Goal: Transaction & Acquisition: Book appointment/travel/reservation

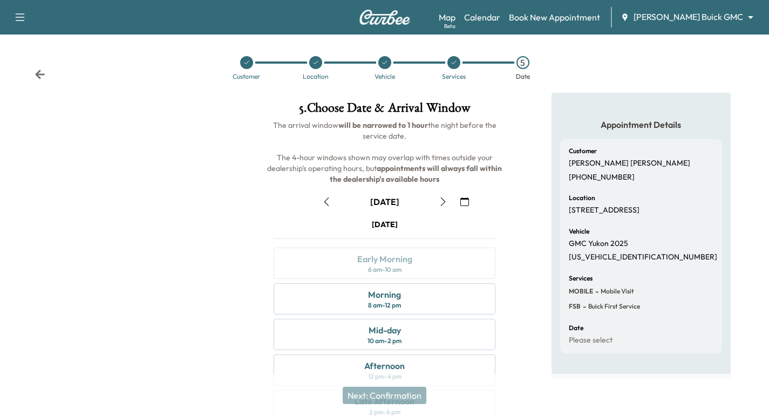
scroll to position [13, 0]
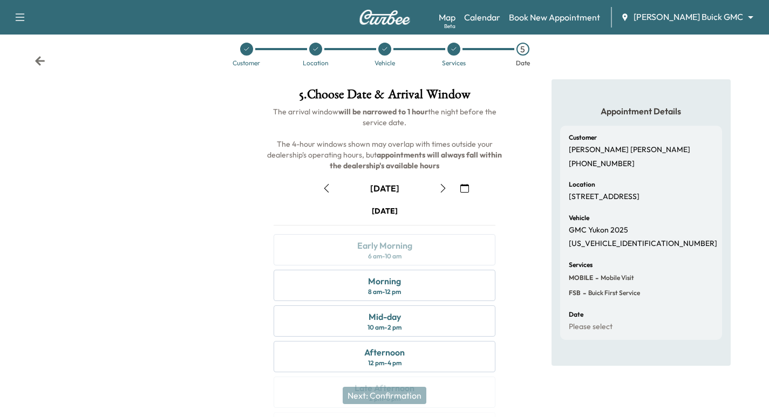
click at [39, 60] on icon at bounding box center [40, 60] width 10 height 9
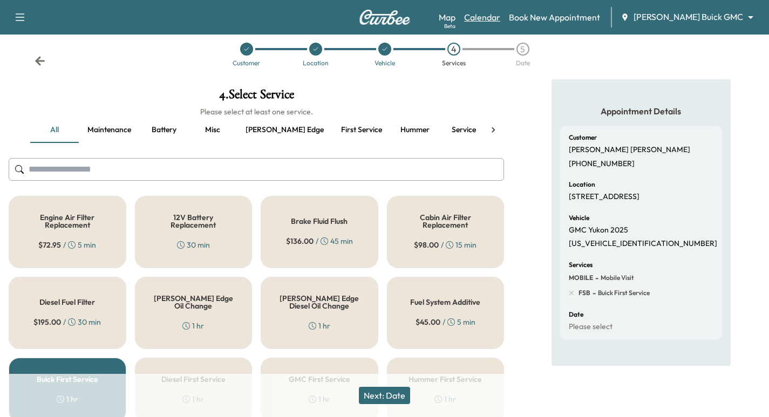
click at [500, 21] on link "Calendar" at bounding box center [482, 17] width 36 height 13
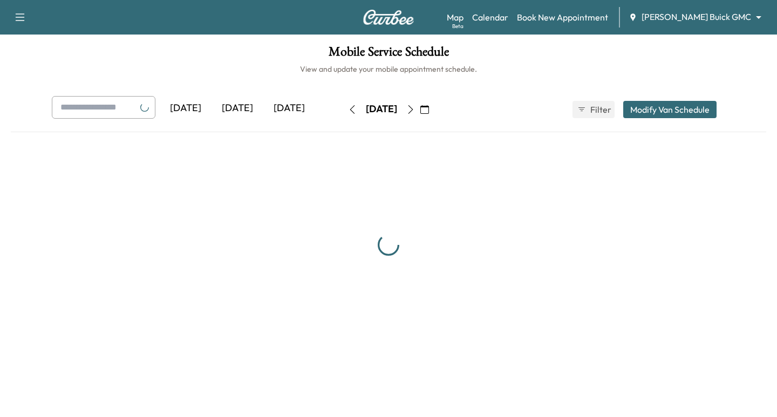
click at [706, 22] on body "Support Log Out Map Beta Calendar Book New Appointment [PERSON_NAME] Buick GMC …" at bounding box center [388, 208] width 777 height 417
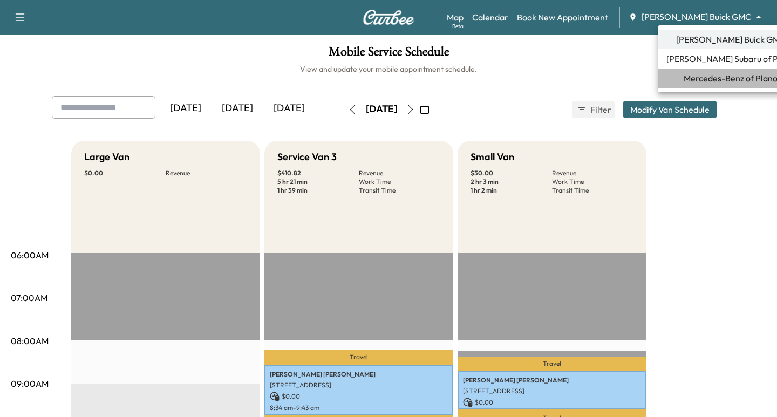
click at [739, 86] on li "Mercedes-Benz of Plano" at bounding box center [731, 78] width 146 height 19
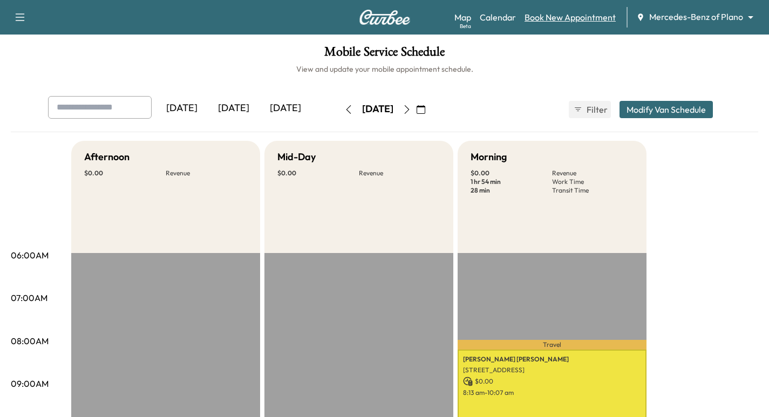
click at [564, 18] on link "Book New Appointment" at bounding box center [569, 17] width 91 height 13
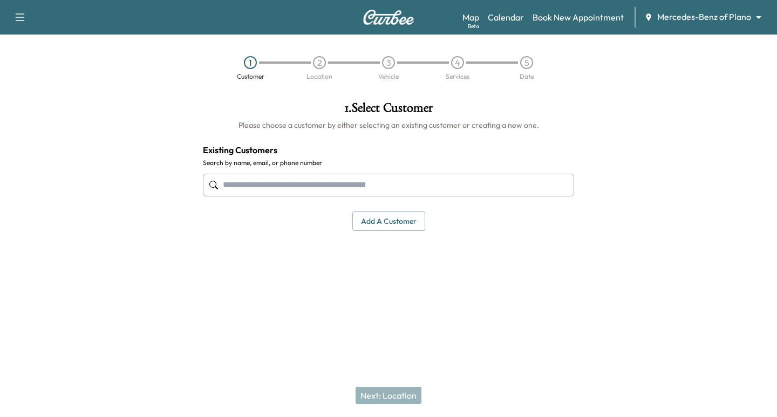
click at [439, 180] on input "text" at bounding box center [388, 185] width 371 height 23
paste input "**********"
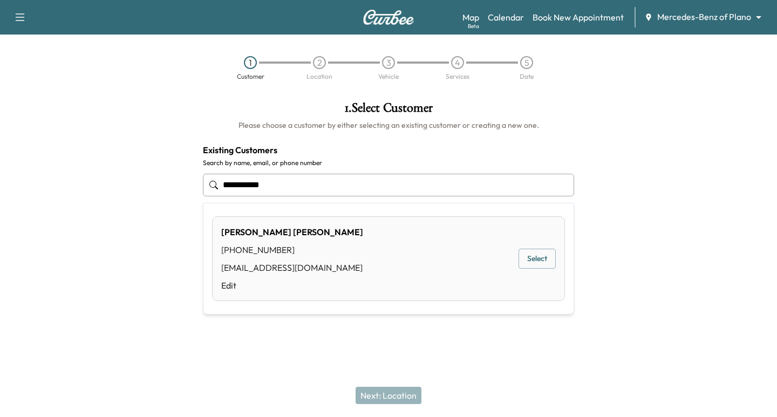
click at [534, 258] on button "Select" at bounding box center [537, 259] width 37 height 20
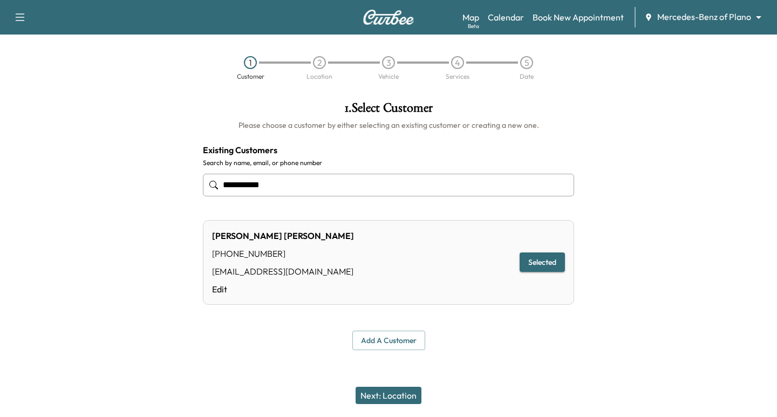
type input "**********"
click at [408, 390] on button "Next: Location" at bounding box center [389, 395] width 66 height 17
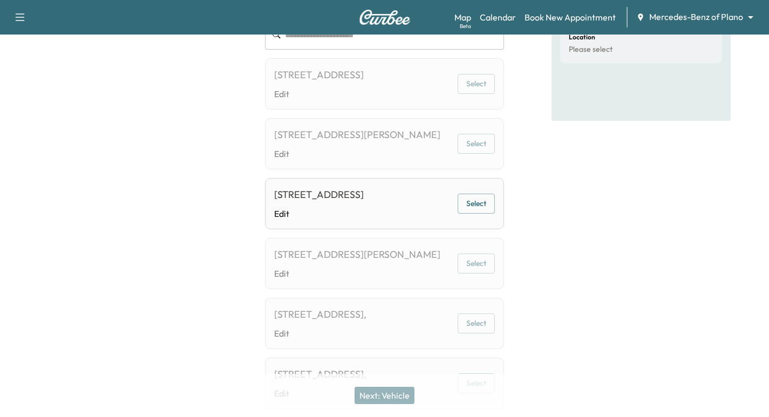
scroll to position [162, 0]
click at [479, 228] on div "[STREET_ADDRESS] Edit Select" at bounding box center [384, 202] width 239 height 51
click at [478, 213] on button "Select" at bounding box center [476, 203] width 37 height 20
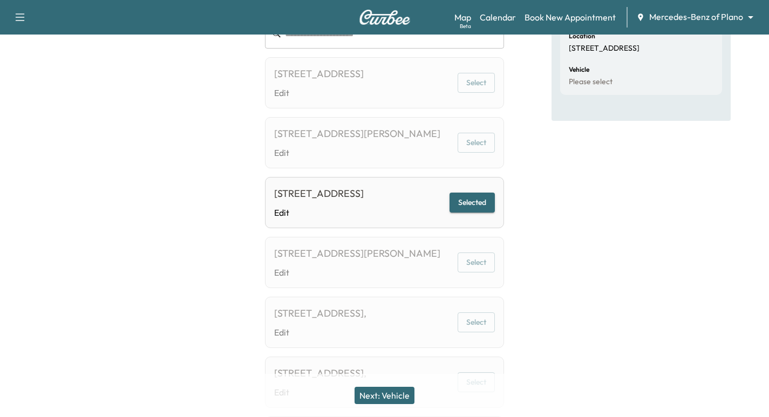
click at [378, 401] on button "Next: Vehicle" at bounding box center [384, 395] width 60 height 17
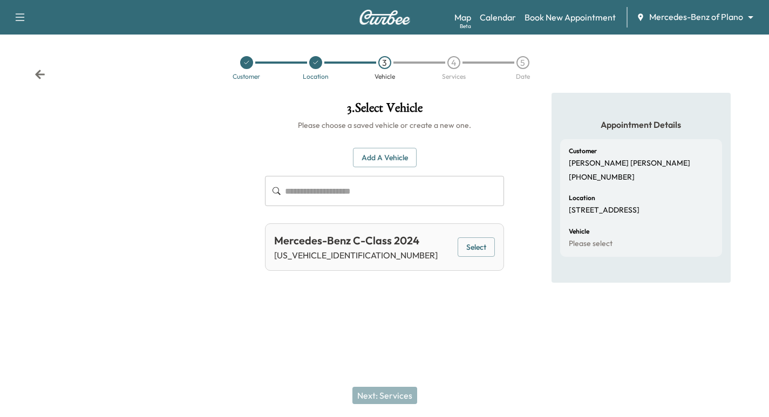
scroll to position [0, 0]
drag, startPoint x: 487, startPoint y: 250, endPoint x: 475, endPoint y: 282, distance: 34.2
click at [487, 253] on button "Select" at bounding box center [481, 247] width 37 height 20
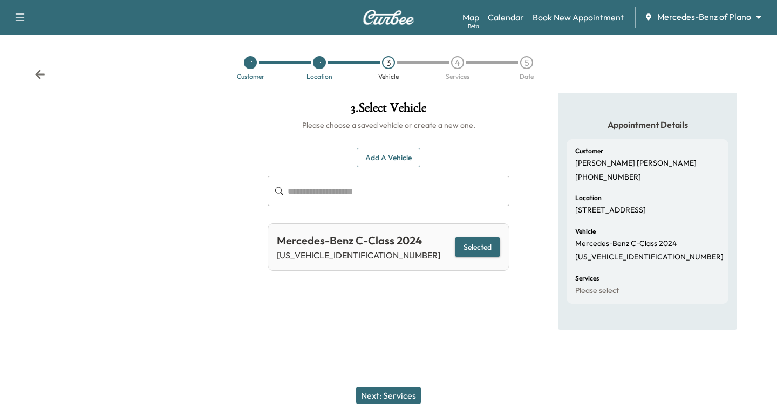
click at [365, 388] on button "Next: Services" at bounding box center [388, 395] width 65 height 17
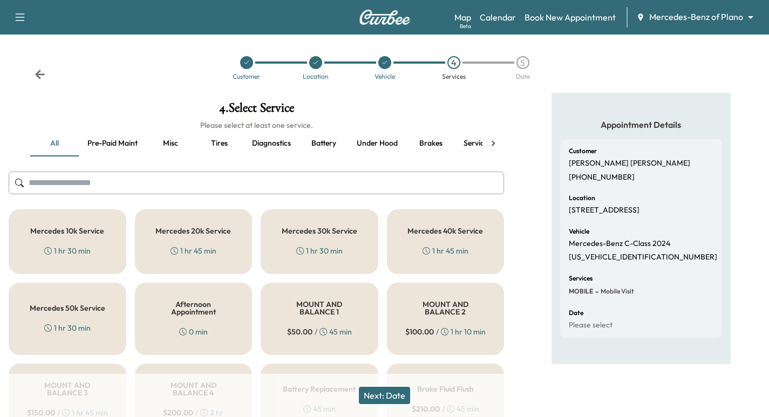
click at [217, 246] on div "Mercedes 20k Service 1 hr 45 min" at bounding box center [194, 241] width 118 height 65
